Goal: Find specific page/section: Find specific page/section

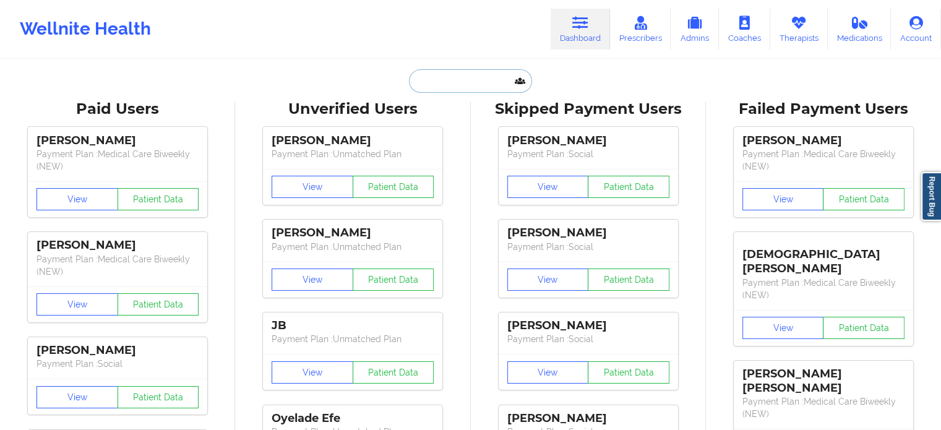
click at [444, 75] on input "text" at bounding box center [470, 81] width 122 height 24
paste input "[EMAIL_ADDRESS][DOMAIN_NAME]"
type input "[EMAIL_ADDRESS][DOMAIN_NAME]"
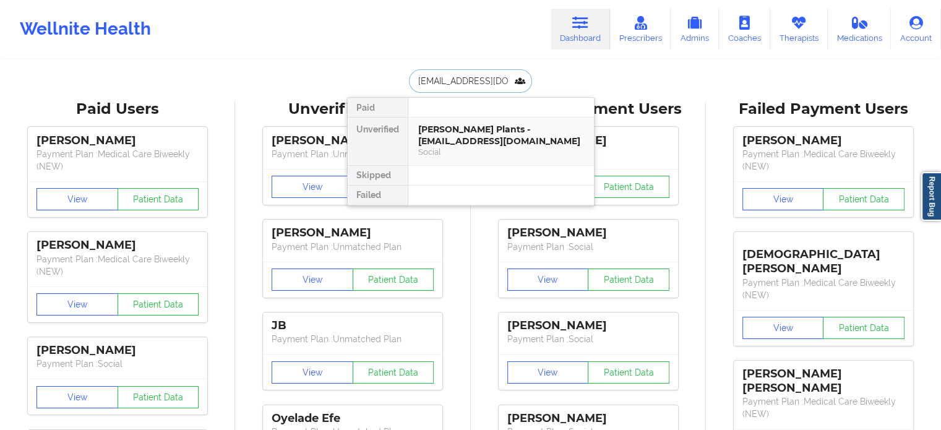
click at [469, 132] on div "[PERSON_NAME] Plants - [EMAIL_ADDRESS][DOMAIN_NAME]" at bounding box center [501, 135] width 166 height 23
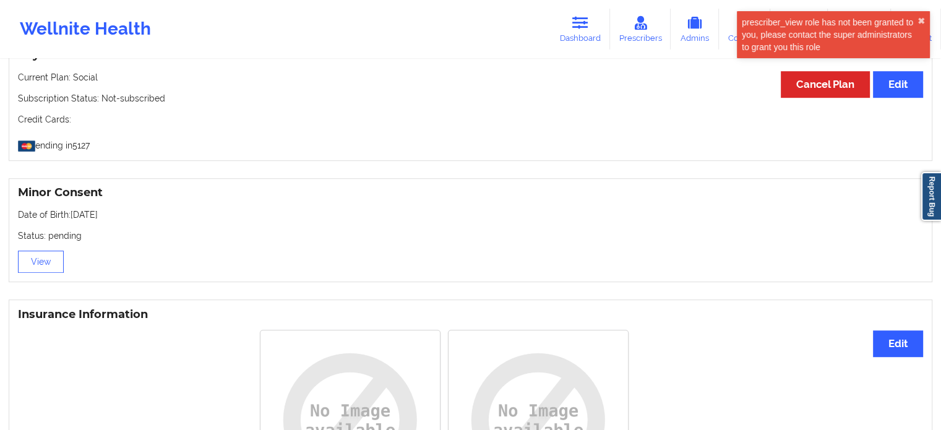
scroll to position [702, 0]
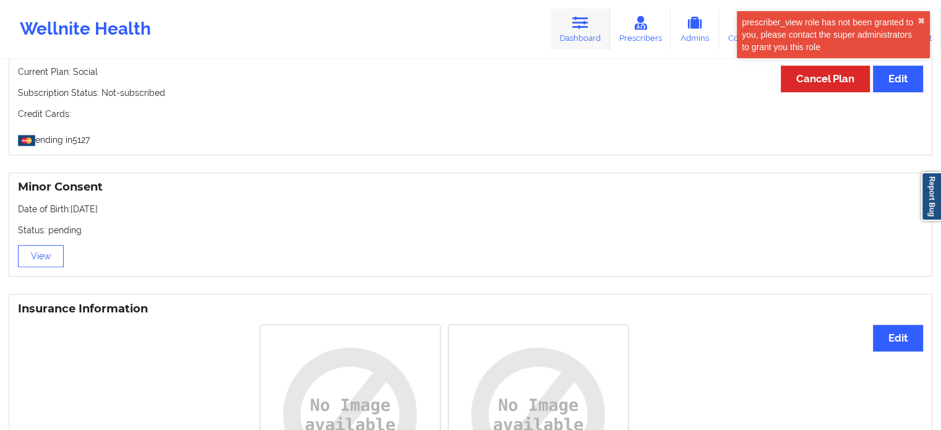
click at [593, 12] on link "Dashboard" at bounding box center [580, 29] width 59 height 41
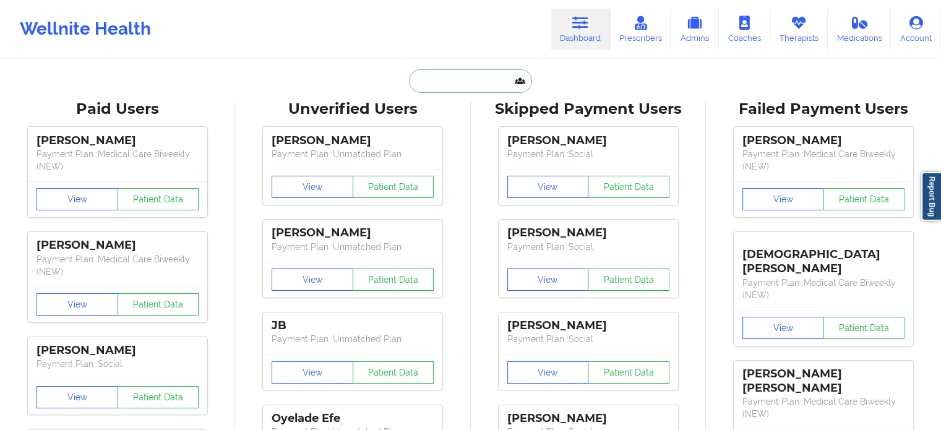
click at [493, 76] on input "text" at bounding box center [470, 81] width 122 height 24
paste input "[EMAIL_ADDRESS][DOMAIN_NAME]"
type input "[EMAIL_ADDRESS][DOMAIN_NAME]"
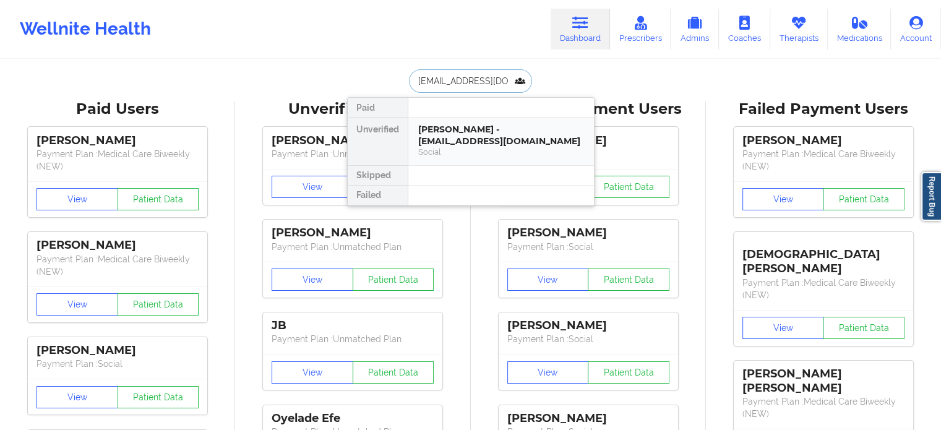
click at [440, 135] on div "[PERSON_NAME] - [EMAIL_ADDRESS][DOMAIN_NAME]" at bounding box center [501, 135] width 166 height 23
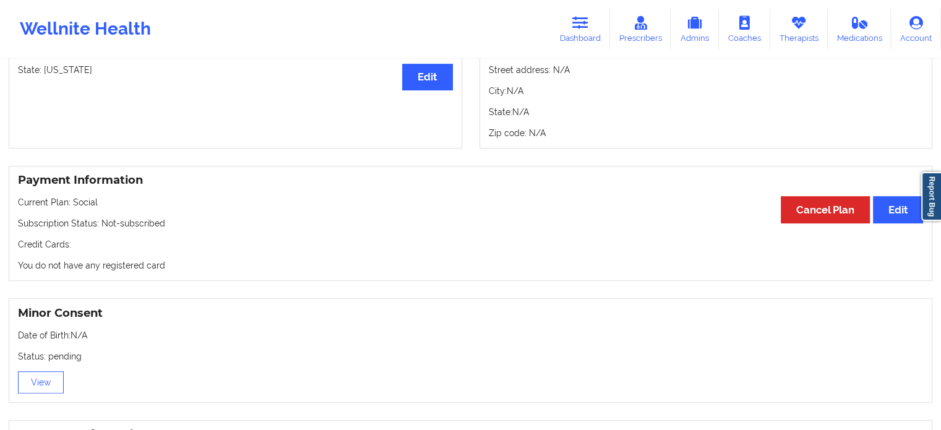
scroll to position [742, 0]
